Goal: Task Accomplishment & Management: Complete application form

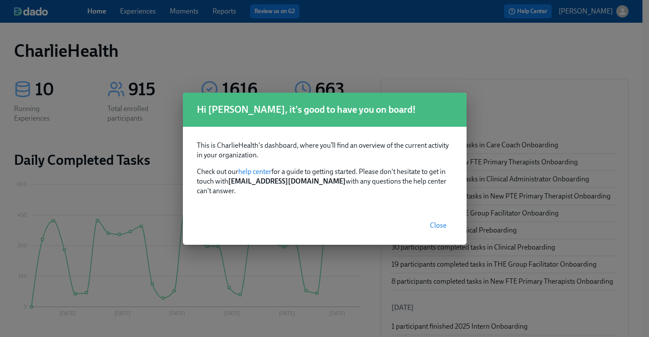
click at [441, 222] on span "Close" at bounding box center [438, 225] width 17 height 9
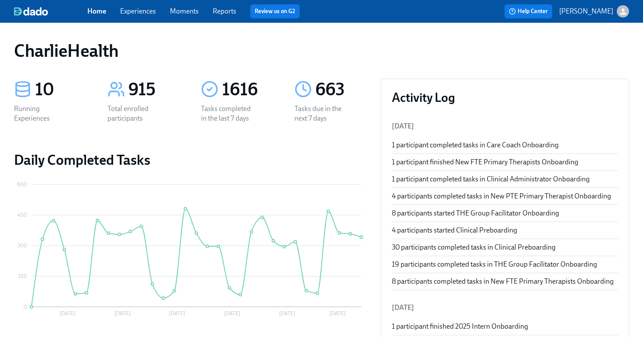
click at [146, 10] on link "Experiences" at bounding box center [138, 11] width 36 height 8
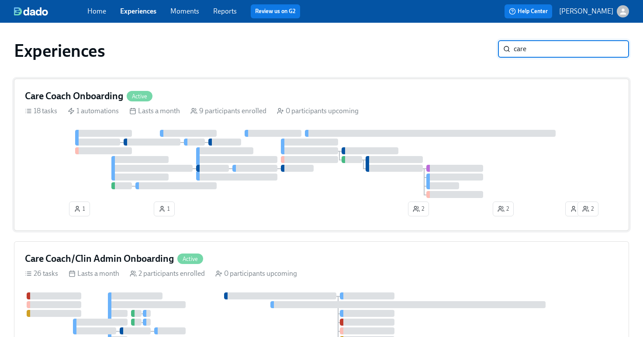
type input "care"
click at [285, 171] on div at bounding box center [297, 168] width 33 height 7
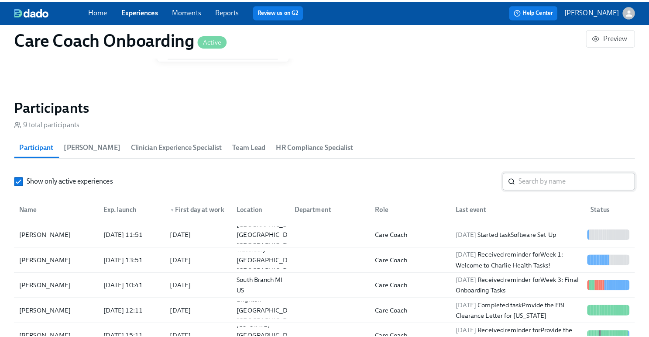
scroll to position [692, 0]
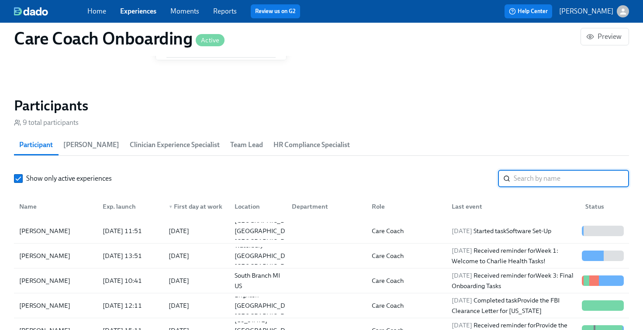
click at [533, 180] on input "search" at bounding box center [570, 178] width 115 height 17
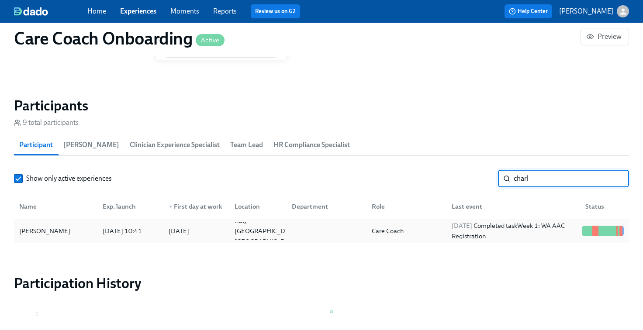
type input "charl"
click at [85, 238] on div "[PERSON_NAME]" at bounding box center [56, 230] width 80 height 17
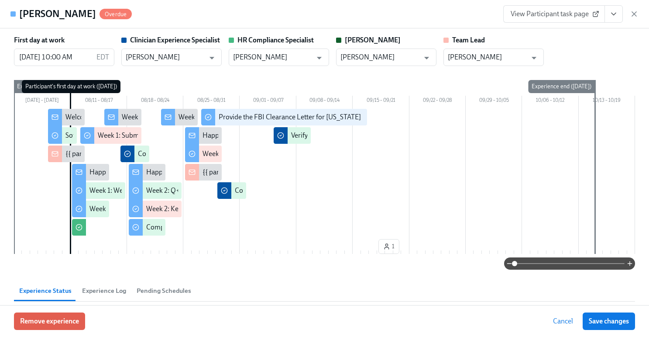
click at [621, 17] on button "View task page" at bounding box center [614, 13] width 18 height 17
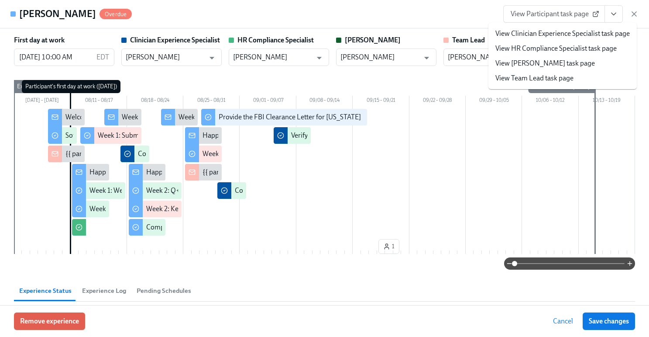
click at [557, 49] on link "View HR Compliance Specialist task page" at bounding box center [555, 49] width 121 height 10
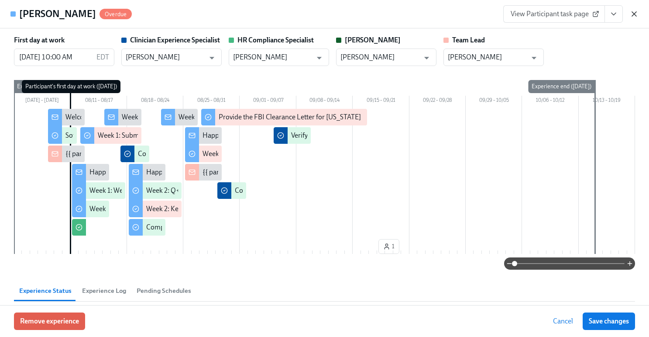
click at [632, 17] on icon "button" at bounding box center [634, 14] width 9 height 9
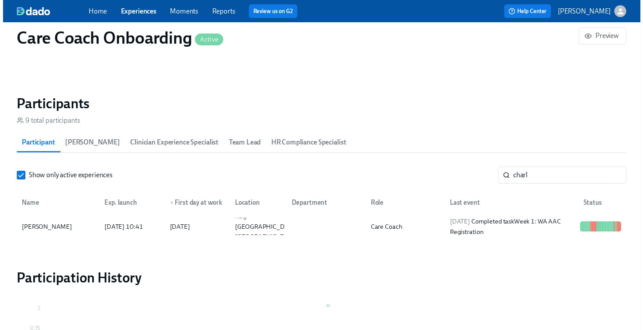
scroll to position [0, 4338]
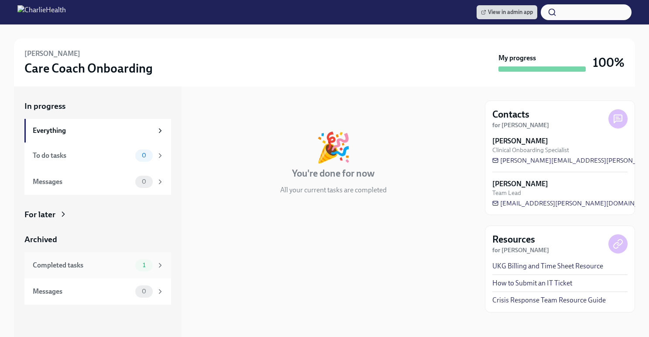
click at [87, 262] on div "Completed tasks" at bounding box center [82, 265] width 99 height 10
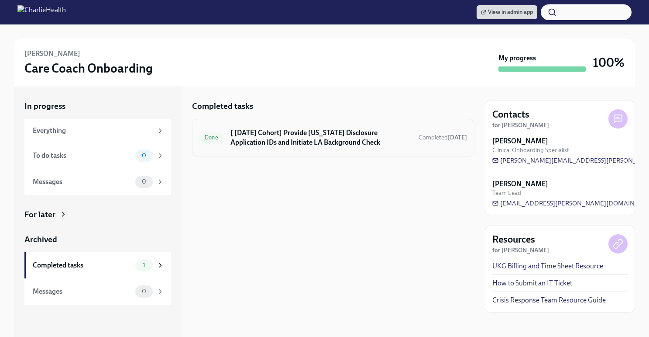
click at [277, 143] on h6 "[ [DATE] Cohort] Provide [US_STATE] Disclosure Application IDs and Initiate LA …" at bounding box center [320, 137] width 181 height 19
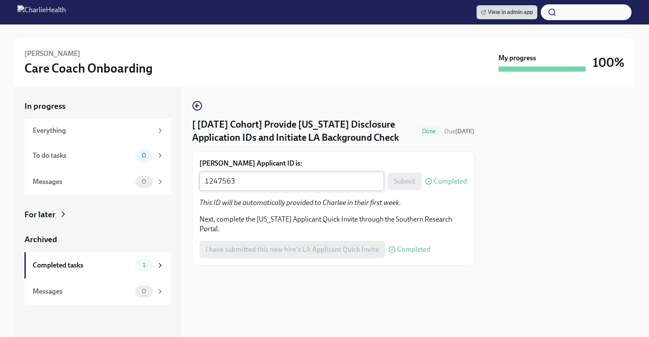
click at [288, 187] on div "1247563 x ​" at bounding box center [291, 181] width 185 height 19
click at [263, 186] on textarea "1247563" at bounding box center [292, 181] width 174 height 10
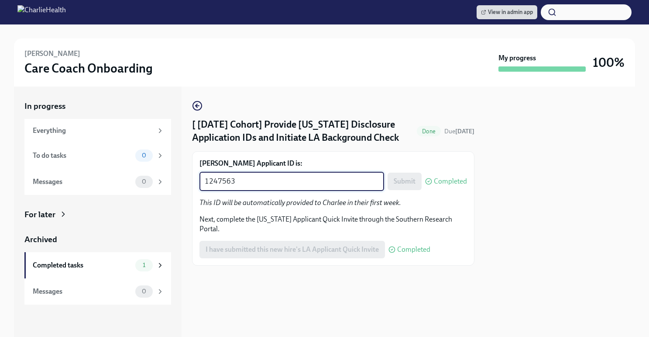
click at [263, 186] on textarea "1247563" at bounding box center [292, 181] width 174 height 10
paste textarea "mary.zimmerman@charliehealth.com"
type textarea "mary.zimmerman@charliehealth.com"
click at [309, 177] on textarea "mary.zimmerman@charliehealth.com" at bounding box center [292, 181] width 174 height 10
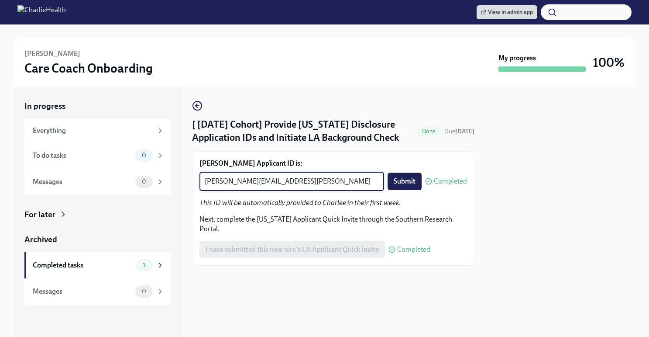
click at [309, 177] on textarea "mary.zimmerman@charliehealth.com" at bounding box center [292, 181] width 174 height 10
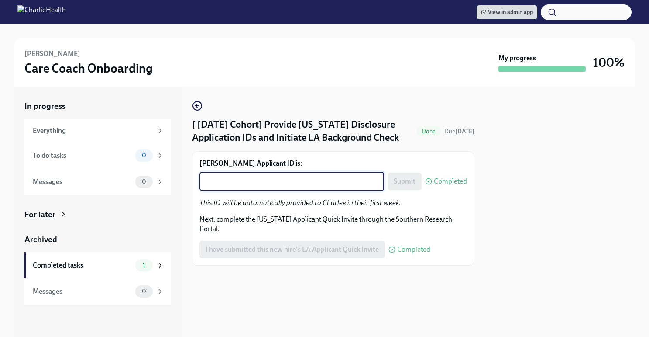
paste textarea "1251587"
type textarea "1251587"
click at [407, 176] on button "Submit" at bounding box center [405, 180] width 34 height 17
